Goal: Task Accomplishment & Management: Manage account settings

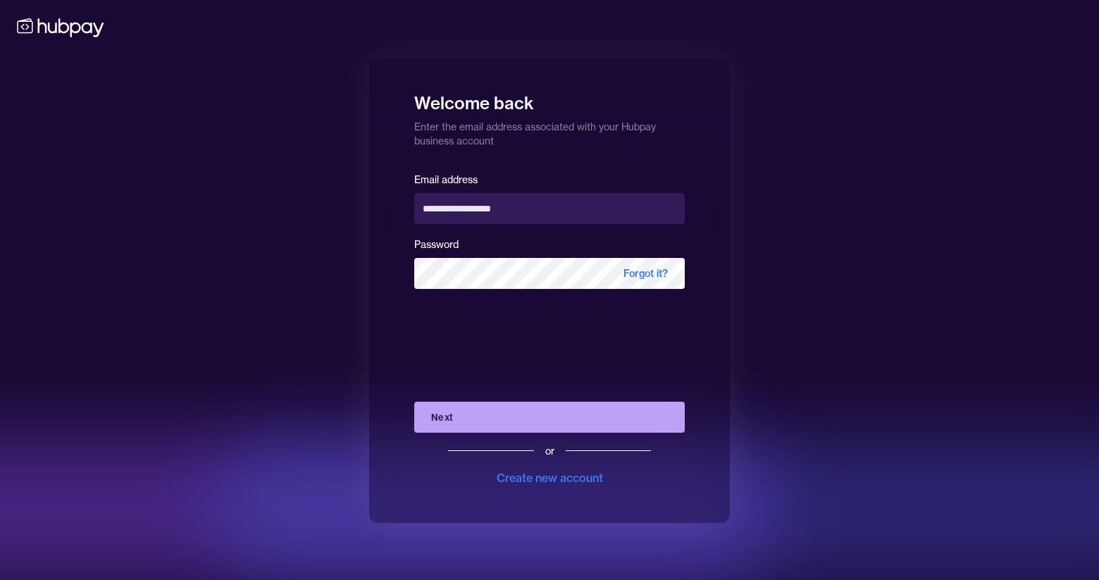
click at [459, 423] on button "Next" at bounding box center [549, 417] width 270 height 31
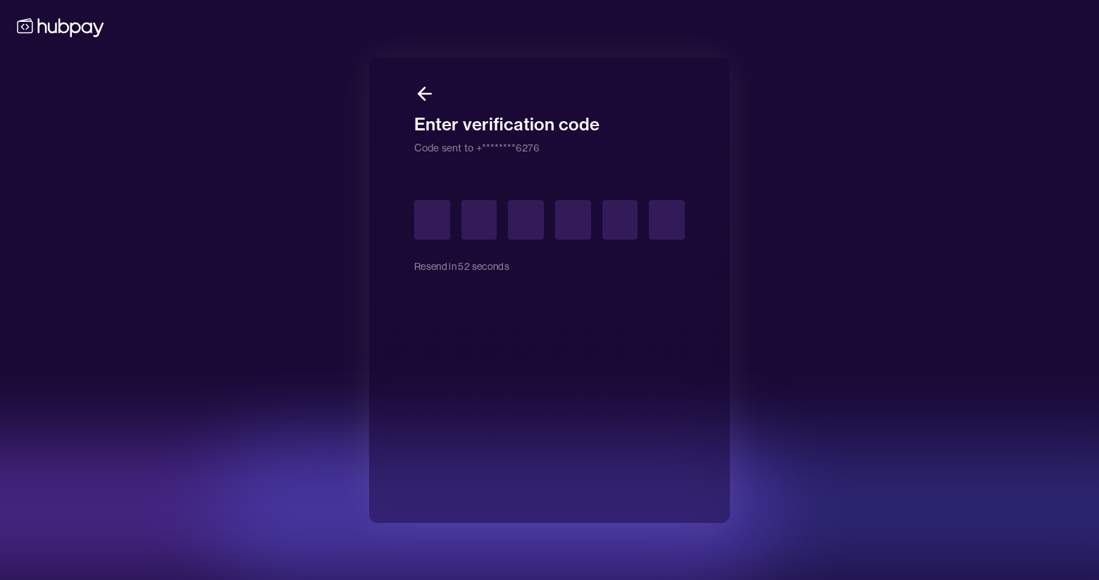
type input "*"
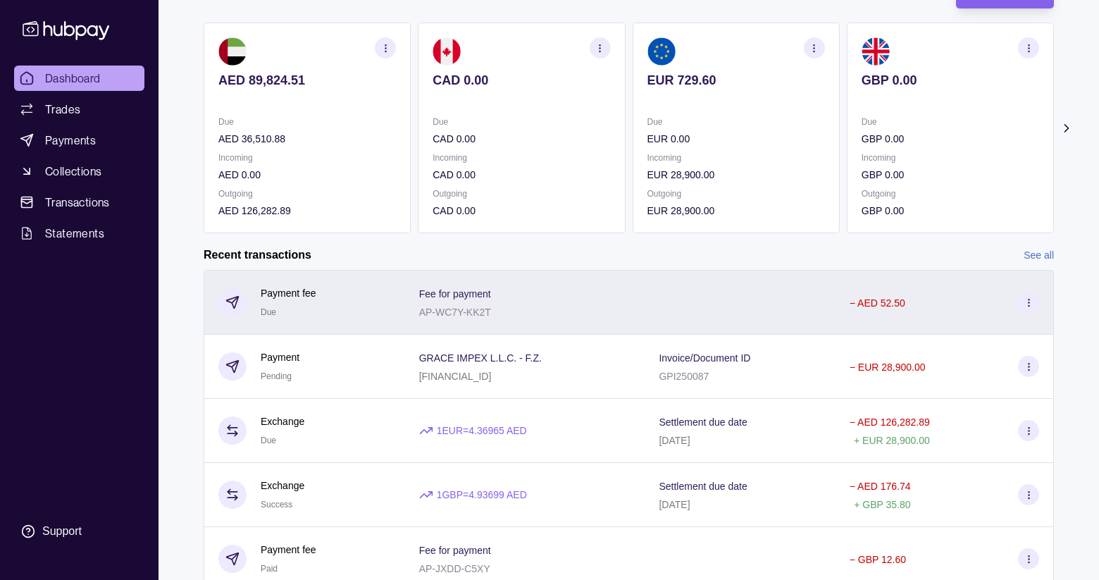
scroll to position [116, 0]
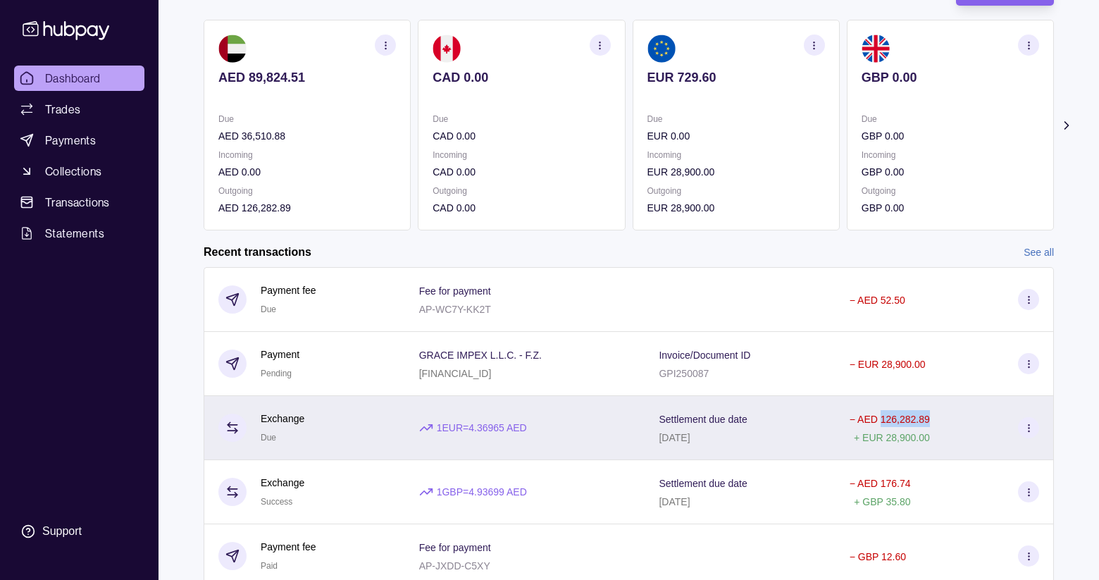
drag, startPoint x: 938, startPoint y: 419, endPoint x: 883, endPoint y: 418, distance: 55.7
click at [883, 418] on div "− AED 126,282.89 + EUR 28,900.00" at bounding box center [944, 427] width 189 height 35
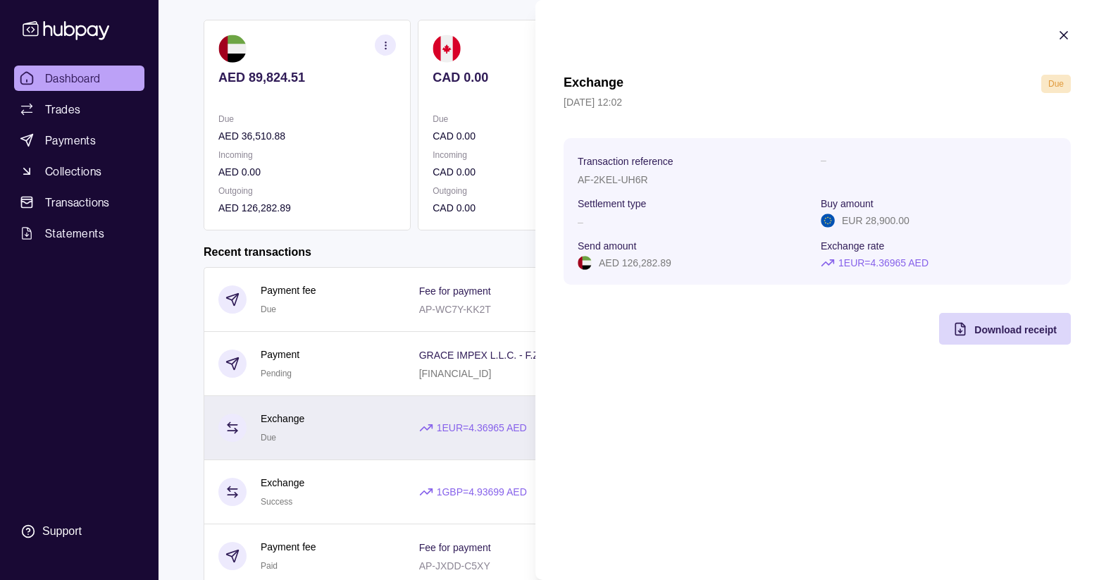
copy p "126,282.89"
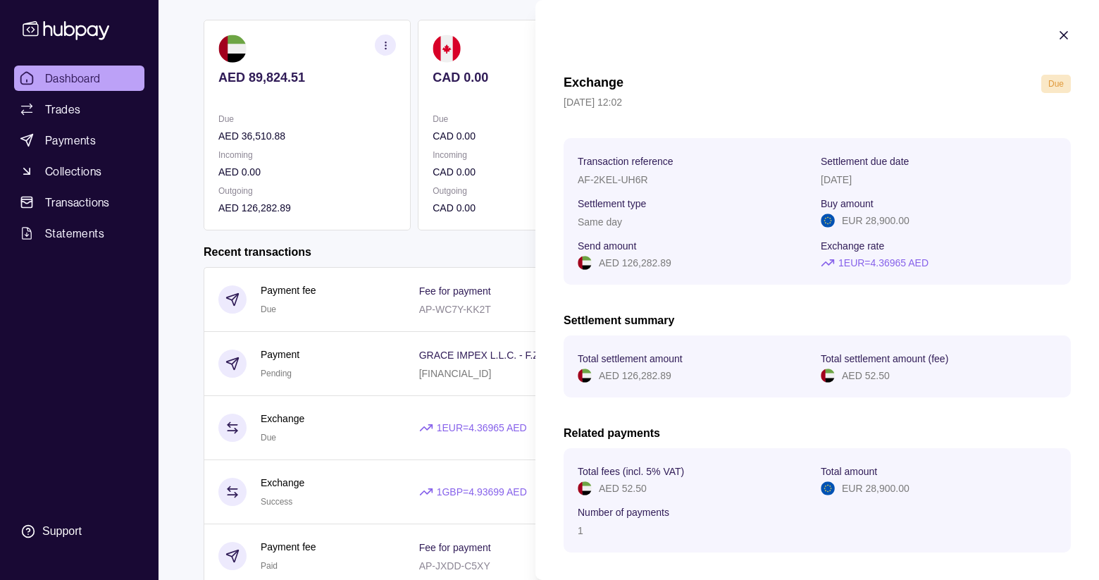
click at [1063, 30] on icon "button" at bounding box center [1064, 35] width 14 height 14
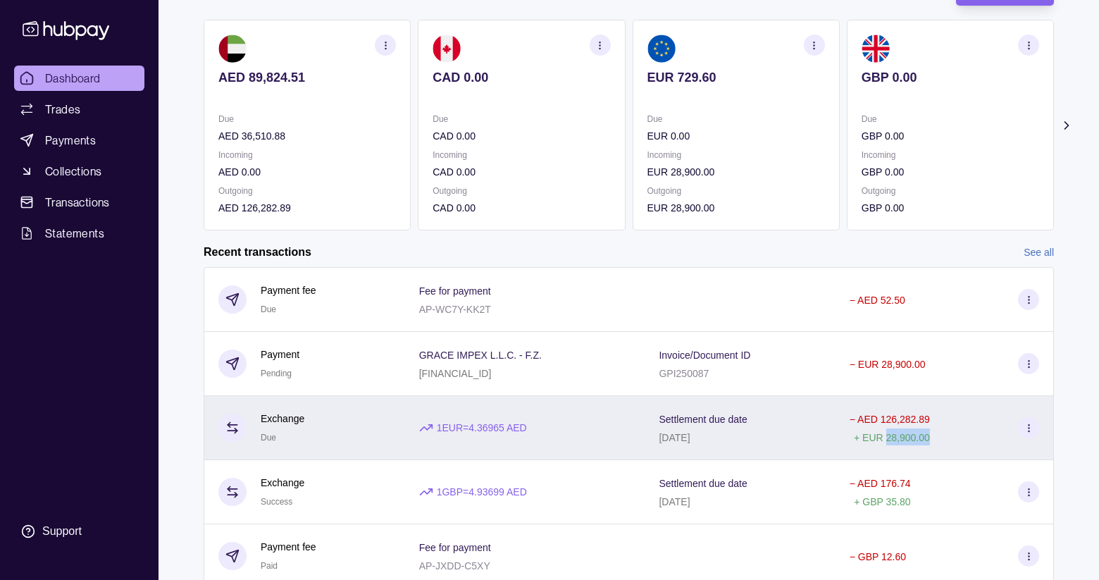
drag, startPoint x: 942, startPoint y: 437, endPoint x: 890, endPoint y: 440, distance: 51.5
click at [890, 440] on div "− AED 126,282.89 + EUR 28,900.00" at bounding box center [944, 427] width 189 height 35
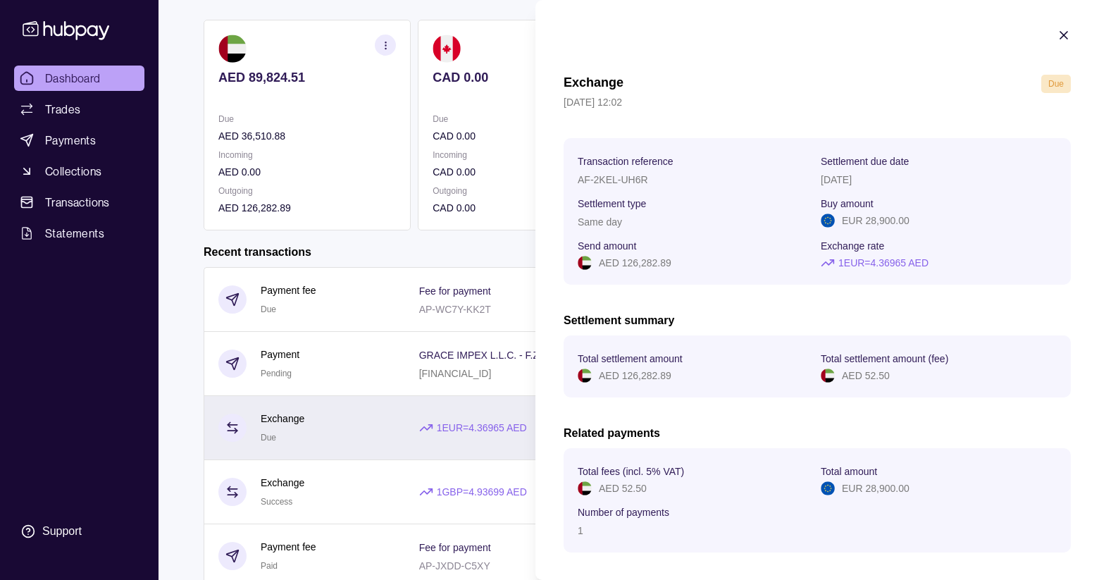
copy p "28,900.00"
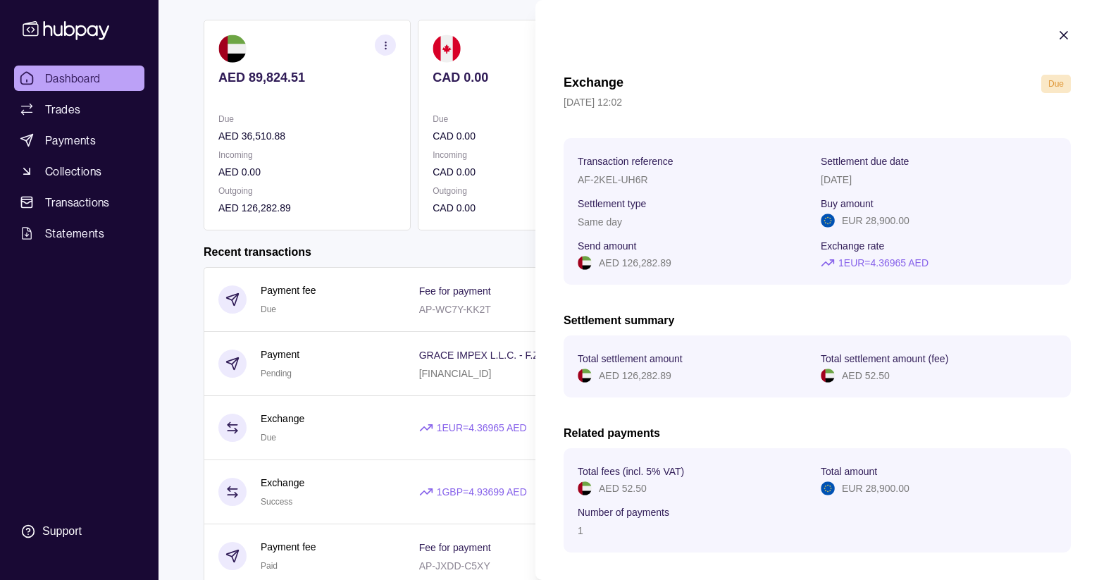
click at [1078, 39] on section "Exchange Due [DATE] 12:02 Transaction reference AF-2KEL-UH6R Settlement due dat…" at bounding box center [817, 320] width 564 height 640
click at [1066, 36] on icon "button" at bounding box center [1064, 35] width 14 height 14
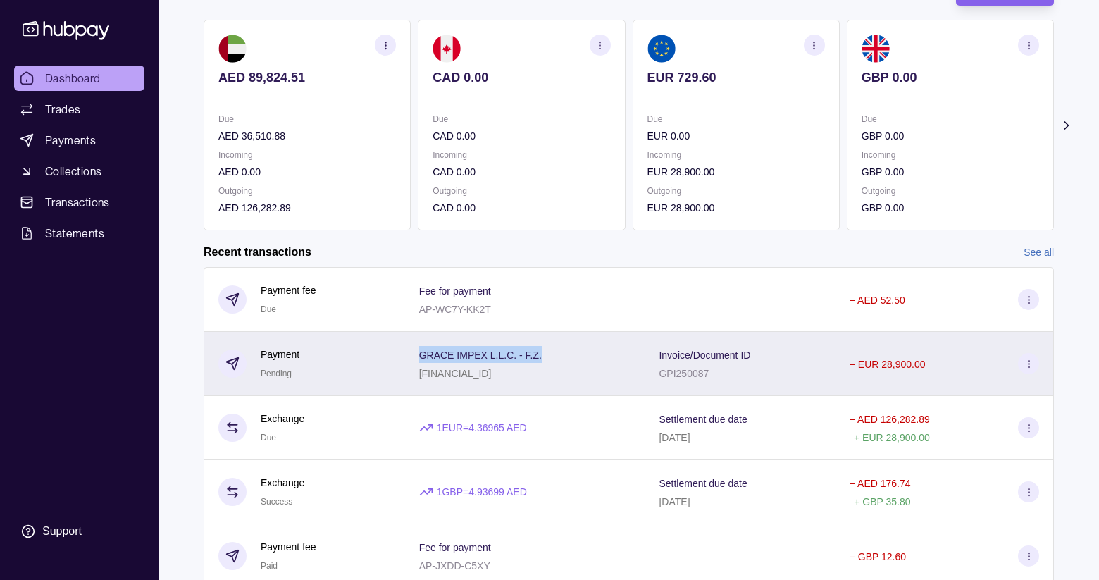
drag, startPoint x: 414, startPoint y: 356, endPoint x: 541, endPoint y: 351, distance: 126.9
click at [541, 351] on div "GRACE IMPEX L.L.C. - F.Z. [FINANCIAL_ID]" at bounding box center [525, 364] width 240 height 64
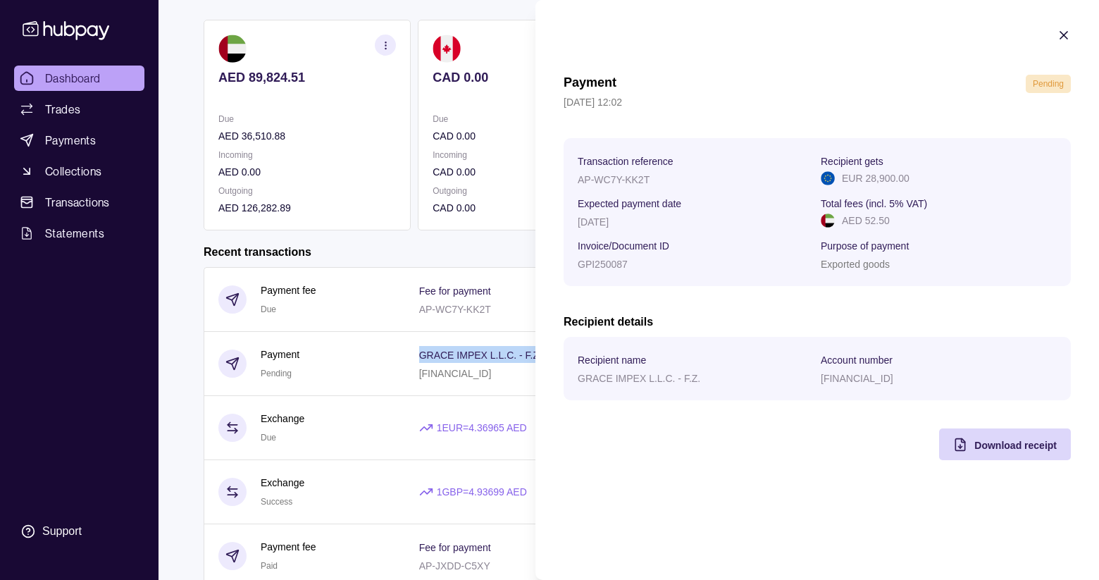
copy p "GRACE IMPEX L.L.C. - F.Z."
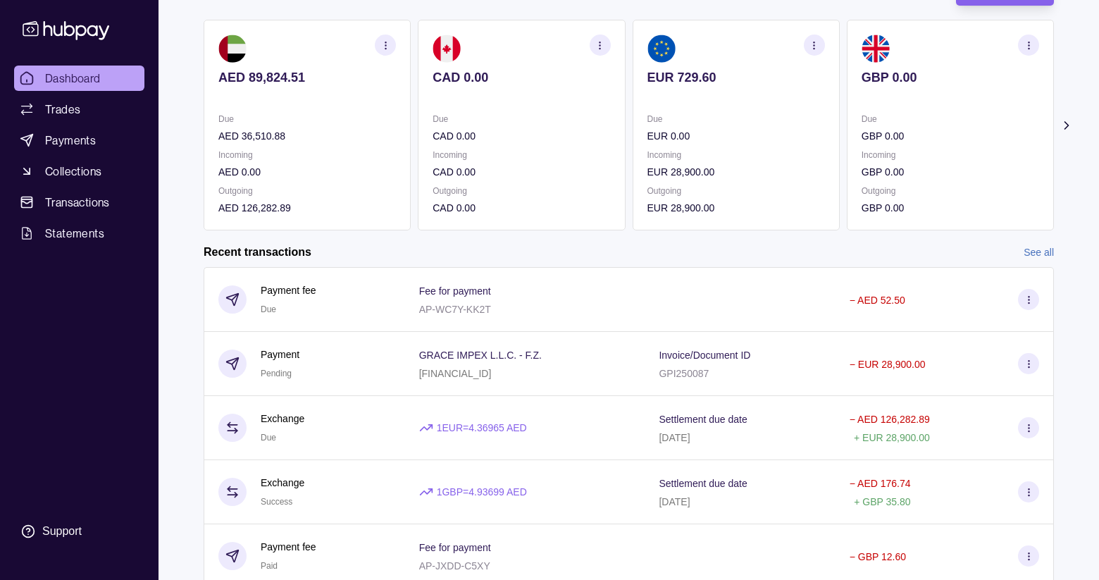
click at [476, 16] on html "Dashboard Trades Payments Collections Transactions Statements Support F Hello, …" at bounding box center [549, 259] width 1099 height 750
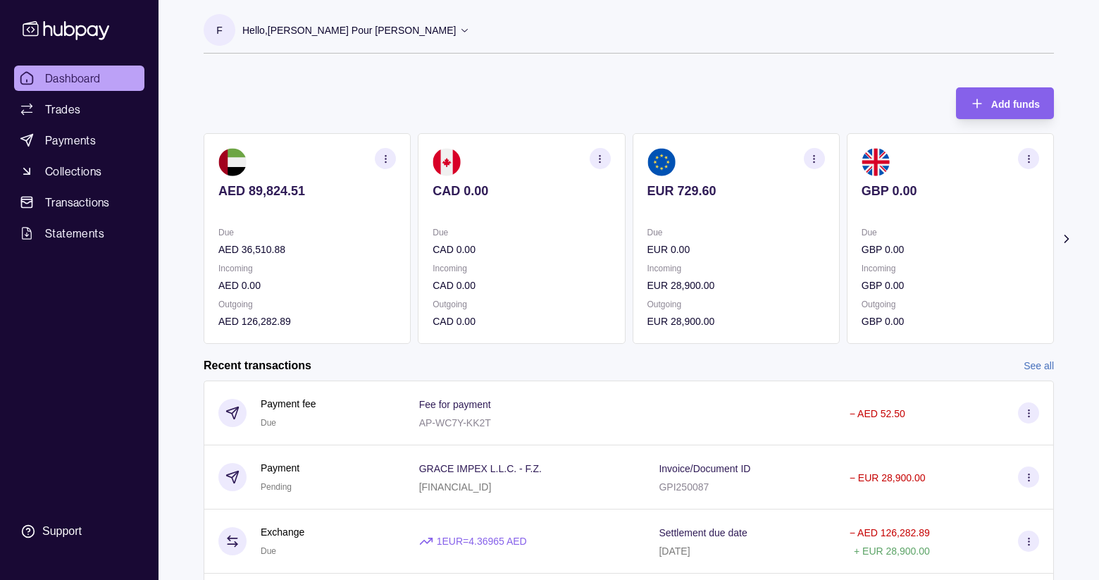
scroll to position [0, 0]
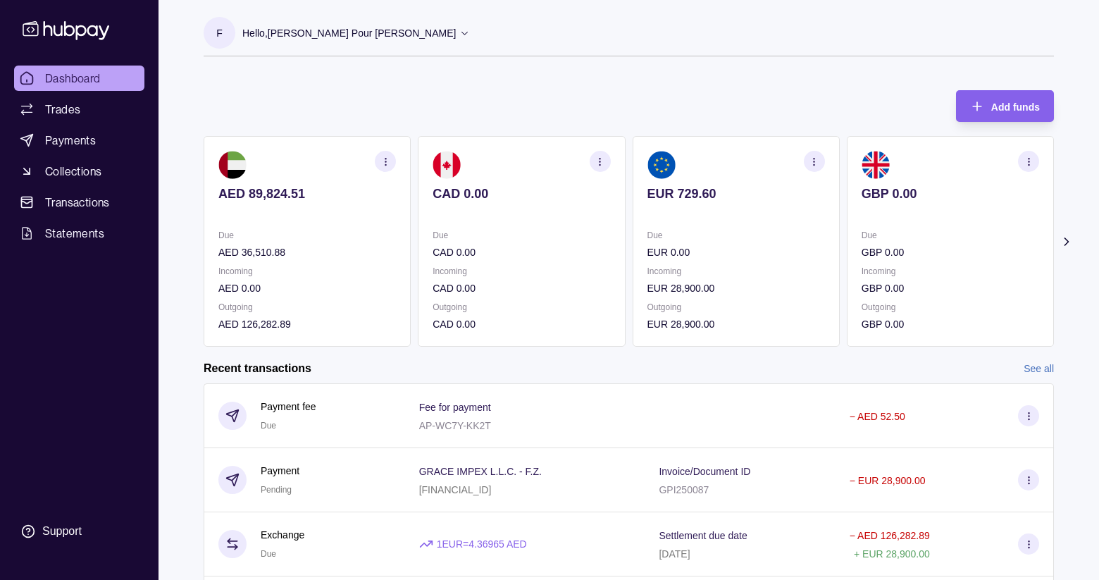
click at [344, 34] on p "Hello, [PERSON_NAME] Pour [PERSON_NAME]" at bounding box center [348, 32] width 213 height 15
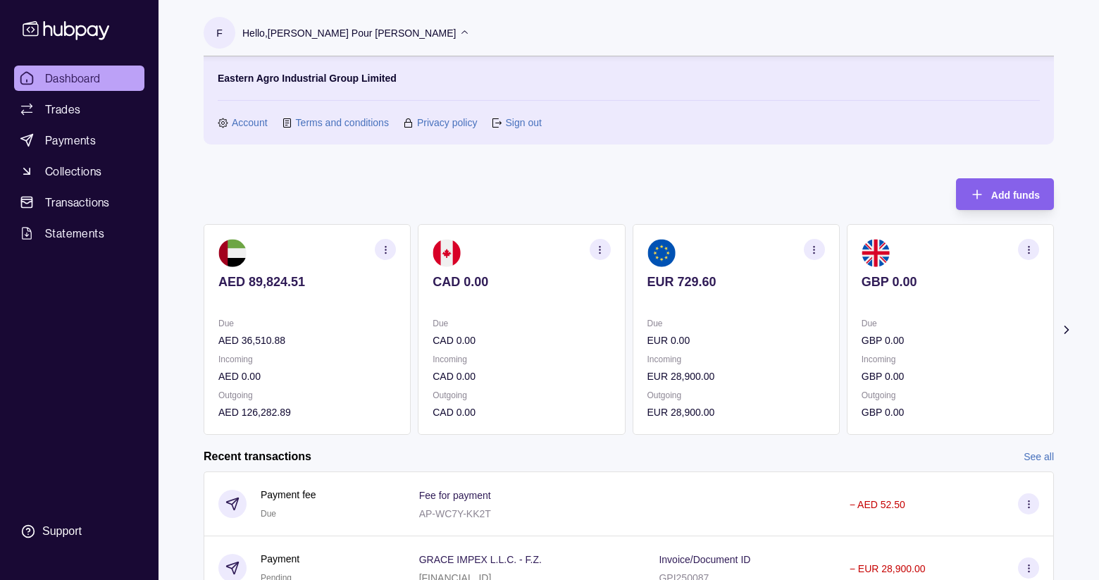
click at [399, 180] on div "Add funds AED 89,824.51 Due AED 36,510.88 Incoming AED 0.00 Outgoing AED 126,28…" at bounding box center [629, 299] width 850 height 270
click at [459, 32] on icon at bounding box center [464, 32] width 11 height 11
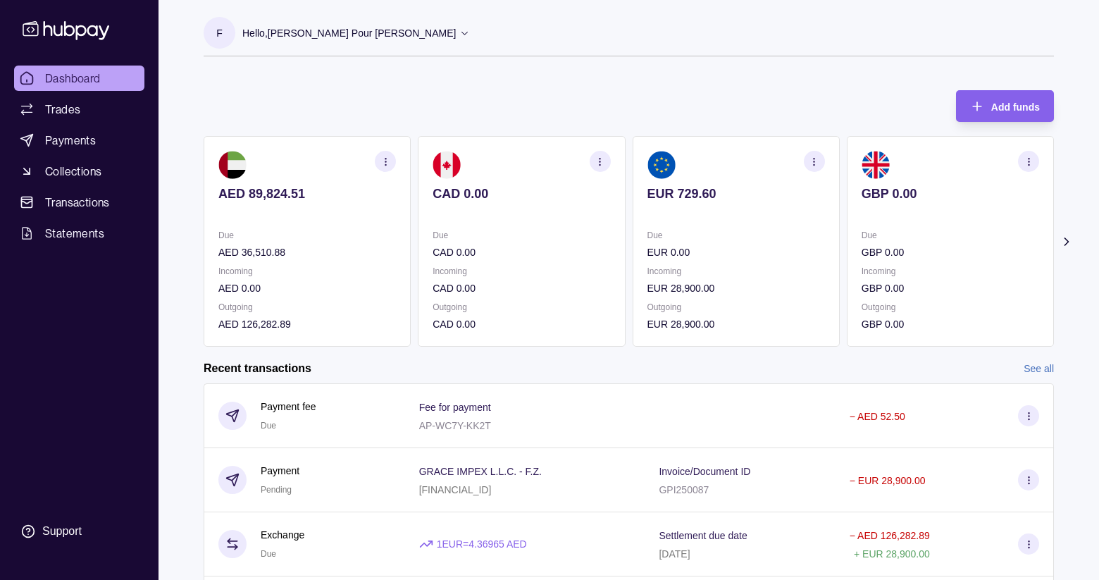
click at [459, 32] on icon at bounding box center [464, 32] width 11 height 11
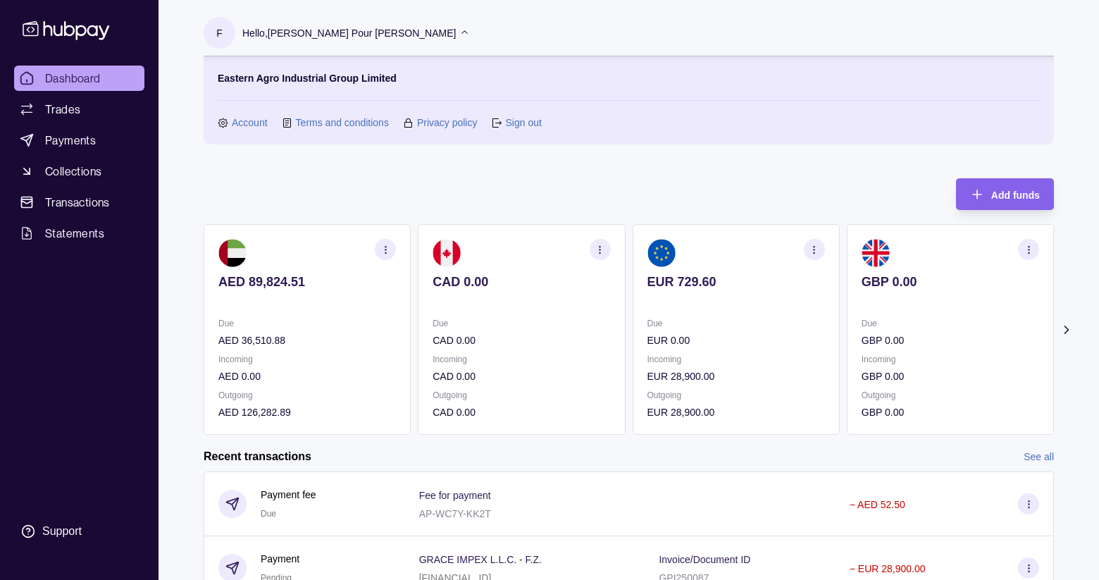
click at [386, 32] on p "Hello, [PERSON_NAME] Pour [PERSON_NAME]" at bounding box center [348, 32] width 213 height 15
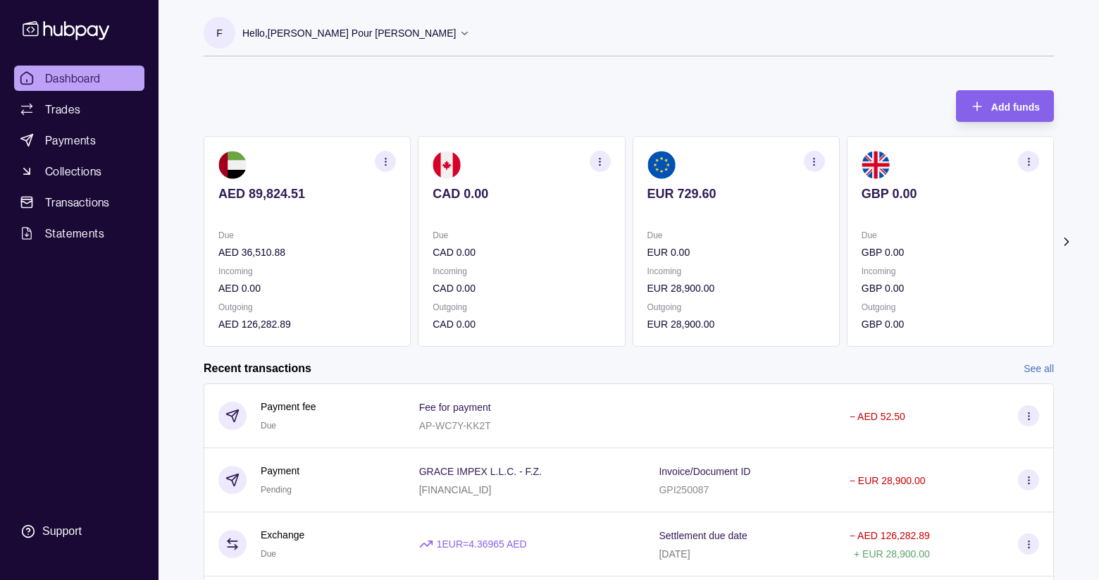
click at [386, 32] on p "Hello, [PERSON_NAME] Pour [PERSON_NAME]" at bounding box center [348, 32] width 213 height 15
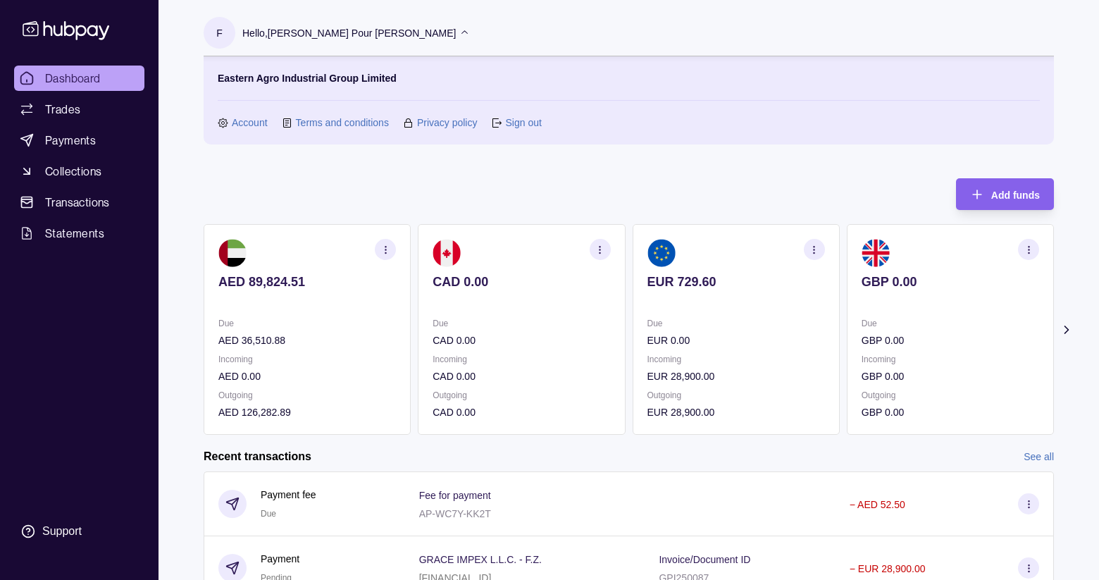
click at [515, 123] on link "Sign out" at bounding box center [523, 122] width 36 height 15
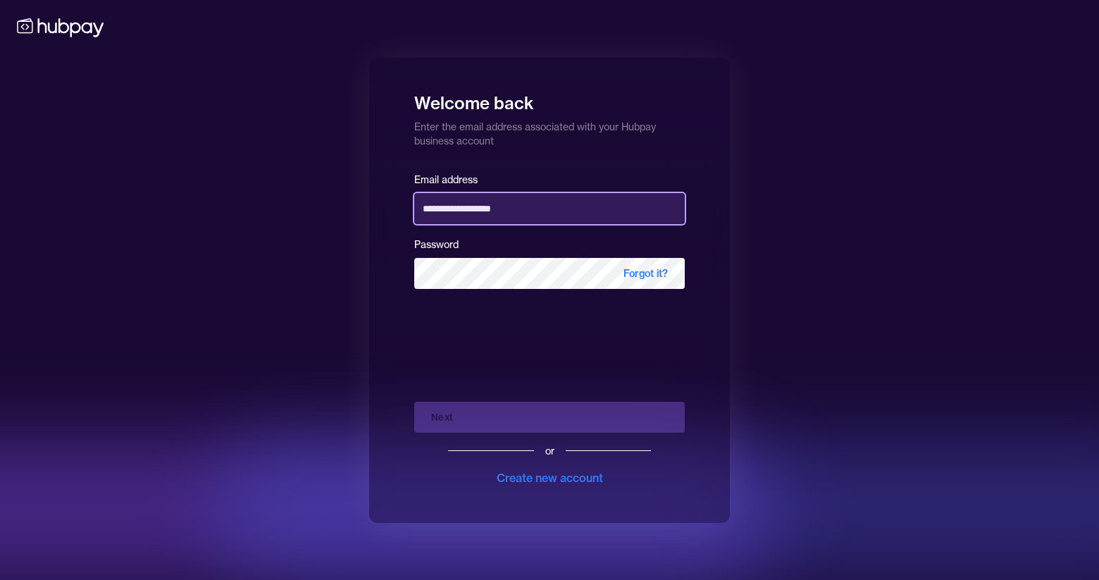
click at [533, 204] on input "**********" at bounding box center [549, 208] width 270 height 31
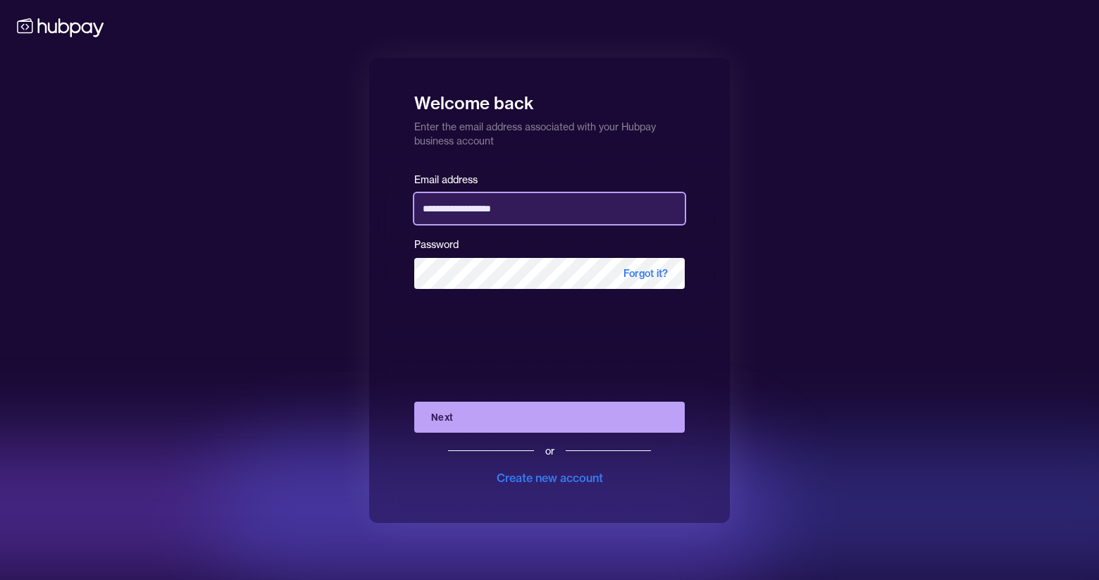
type input "**********"
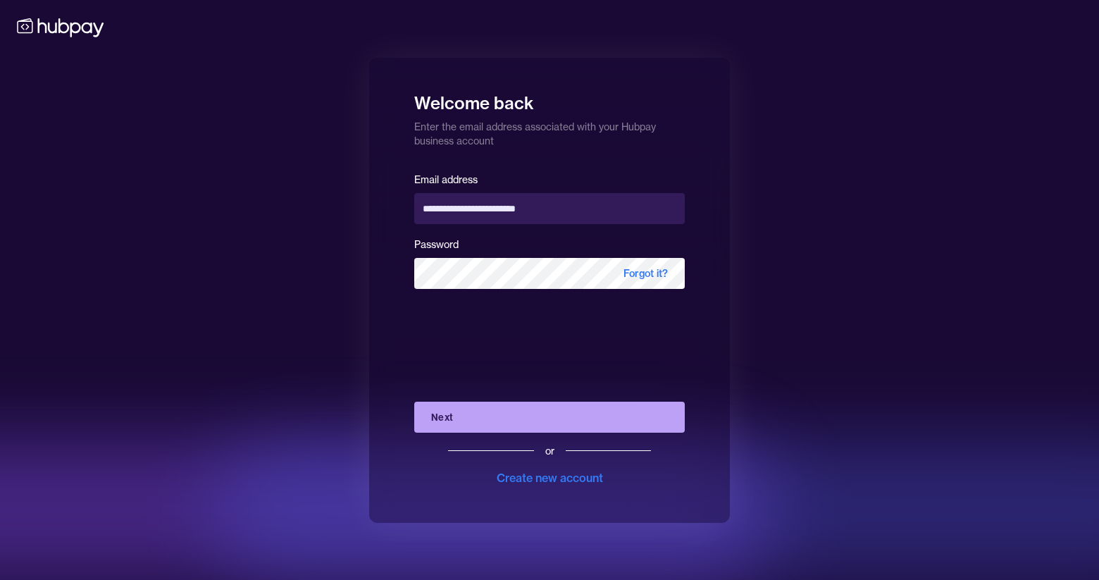
click at [529, 418] on button "Next" at bounding box center [549, 417] width 270 height 31
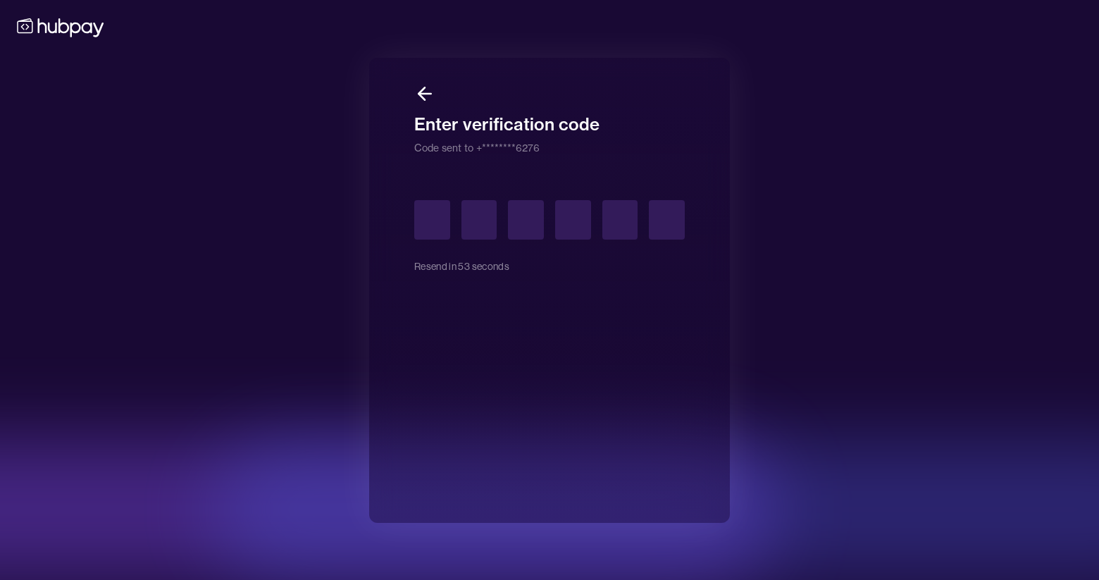
type input "*"
